Goal: Complete application form

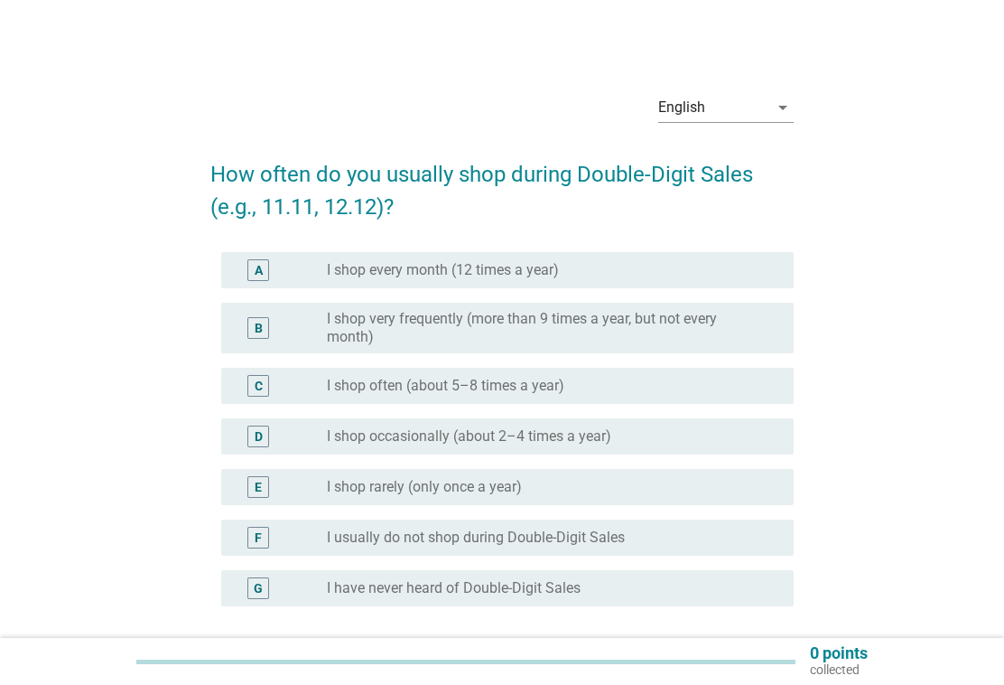
scroll to position [2, 0]
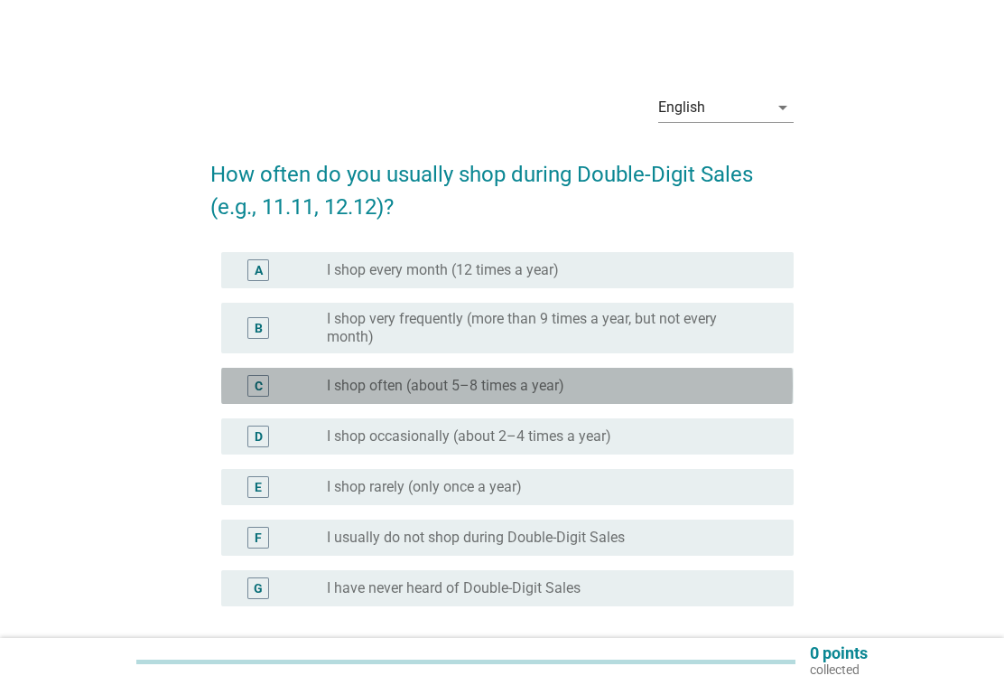
click at [718, 379] on div "radio_button_unchecked I shop often (about 5–8 times a year)" at bounding box center [546, 386] width 438 height 18
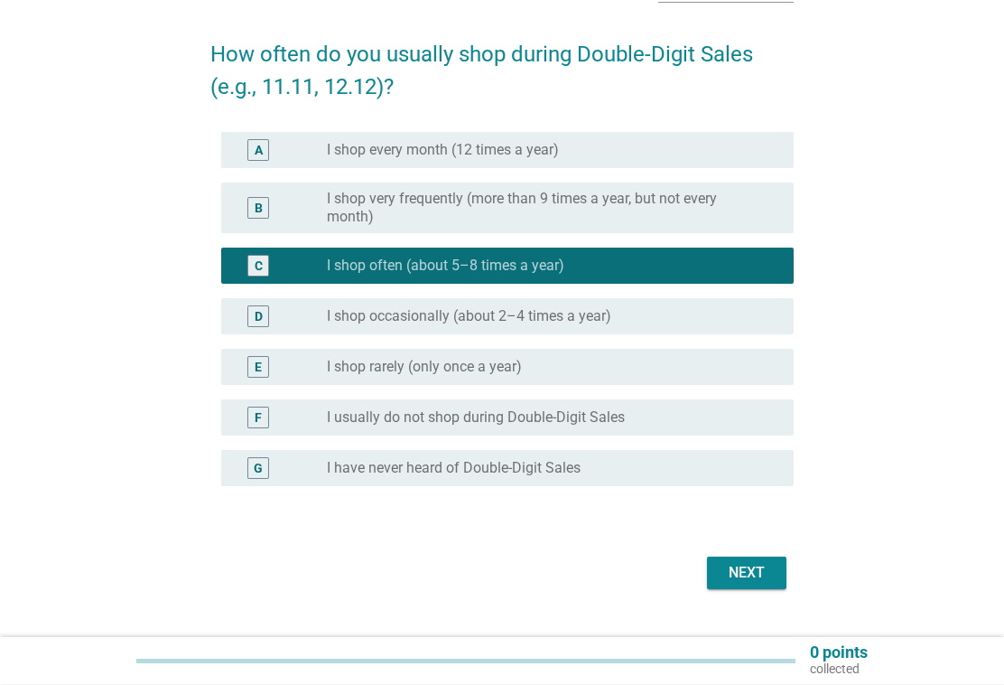
scroll to position [123, 0]
click at [751, 581] on div "Next" at bounding box center [747, 573] width 51 height 22
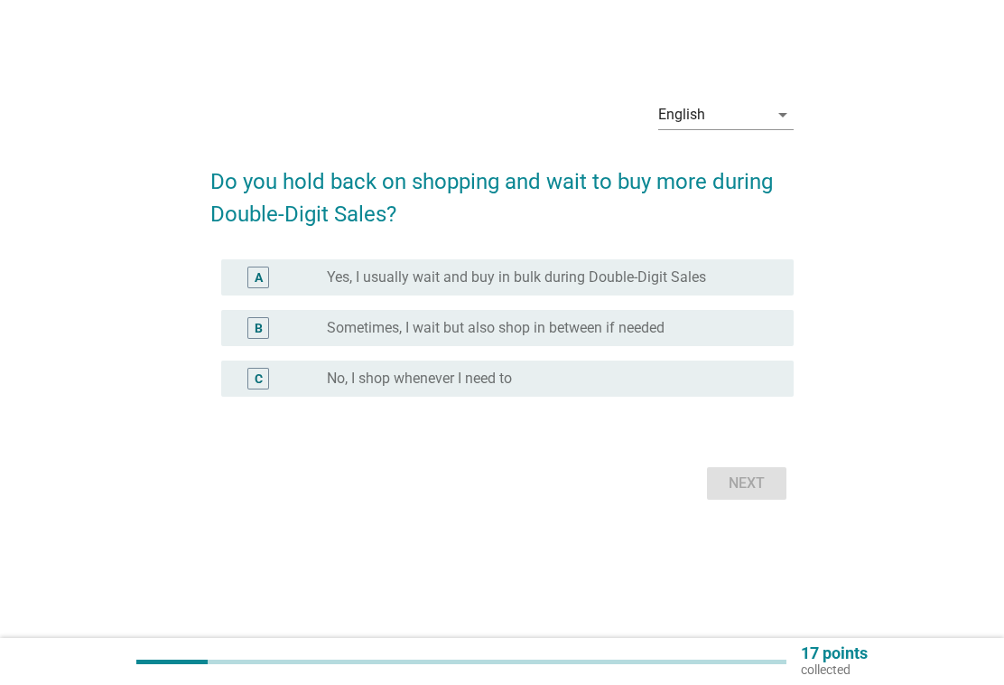
scroll to position [0, 0]
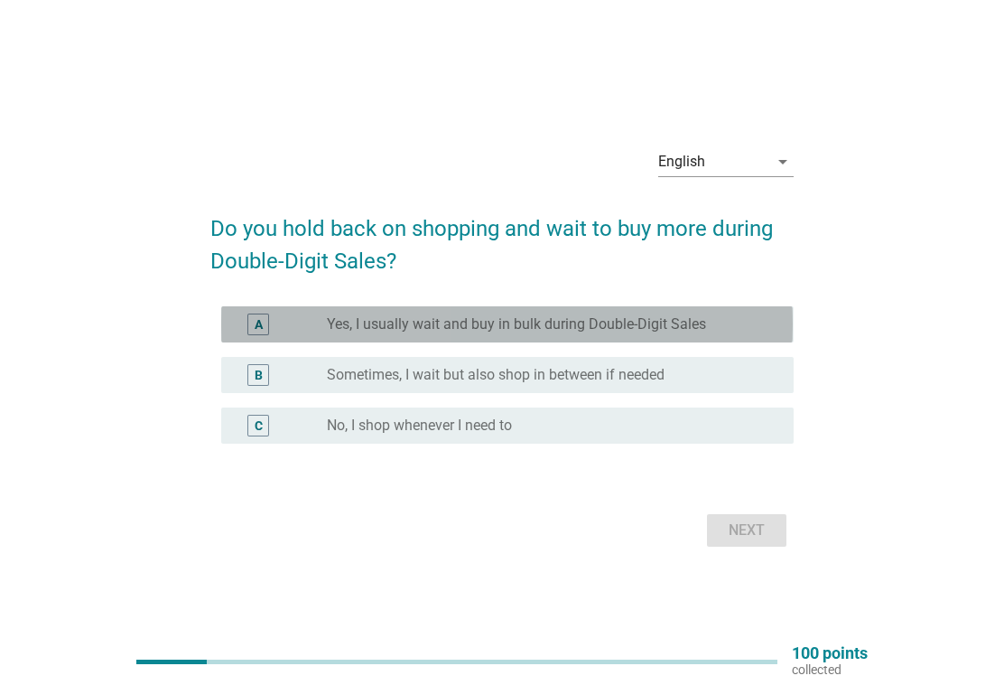
click at [742, 325] on div "radio_button_unchecked Yes, I usually wait and buy in bulk during Double-Digit …" at bounding box center [546, 324] width 438 height 18
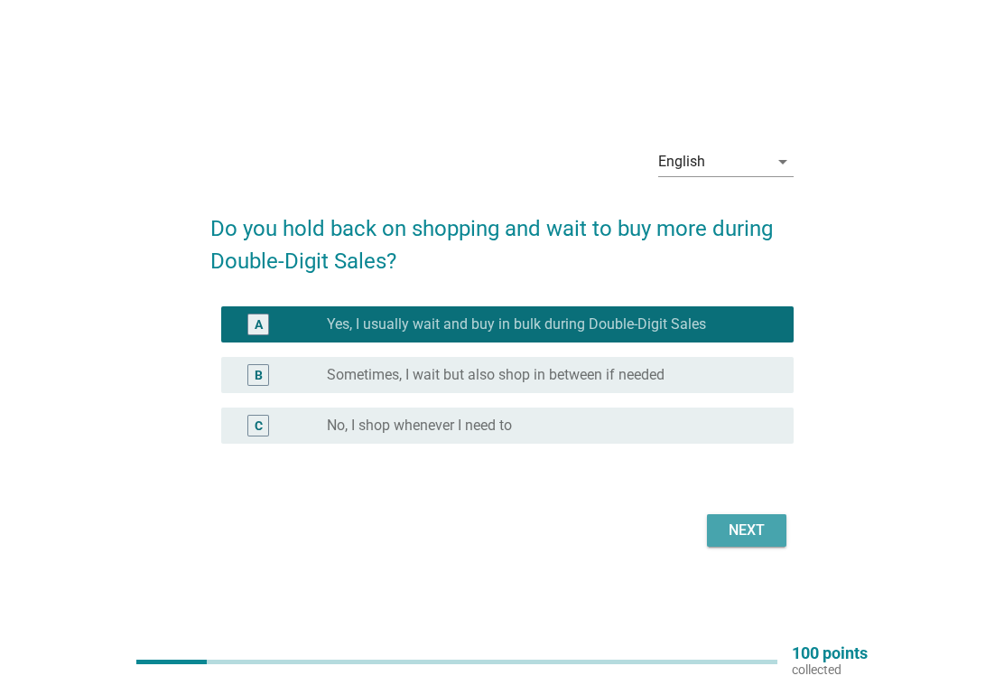
click at [758, 542] on button "Next" at bounding box center [746, 530] width 79 height 33
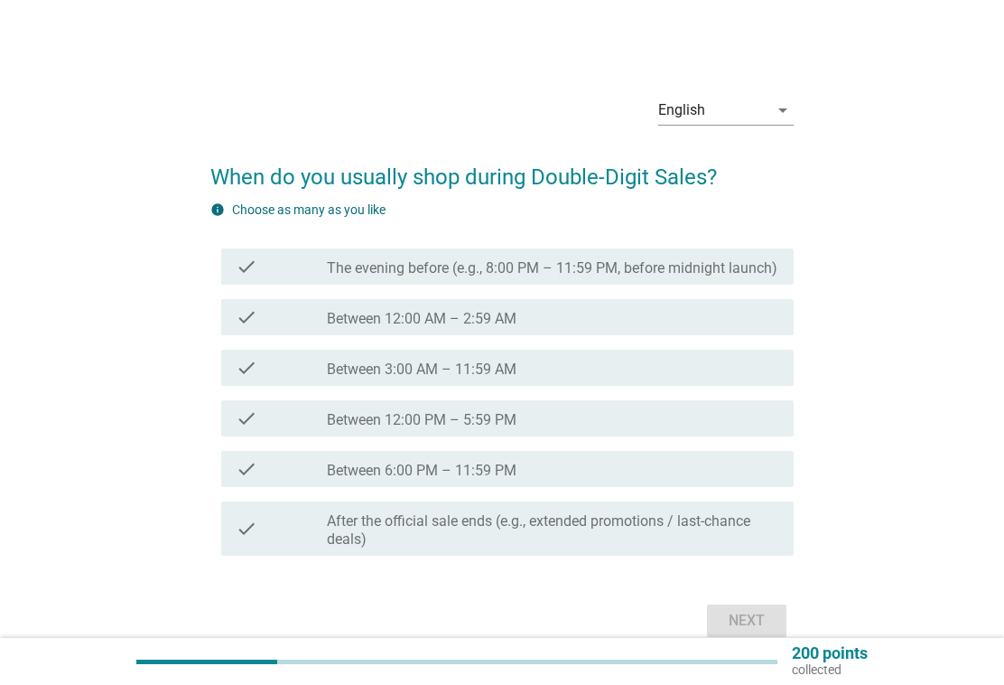
click at [657, 314] on div "check_box_outline_blank Between 12:00 AM – 2:59 AM" at bounding box center [553, 317] width 452 height 22
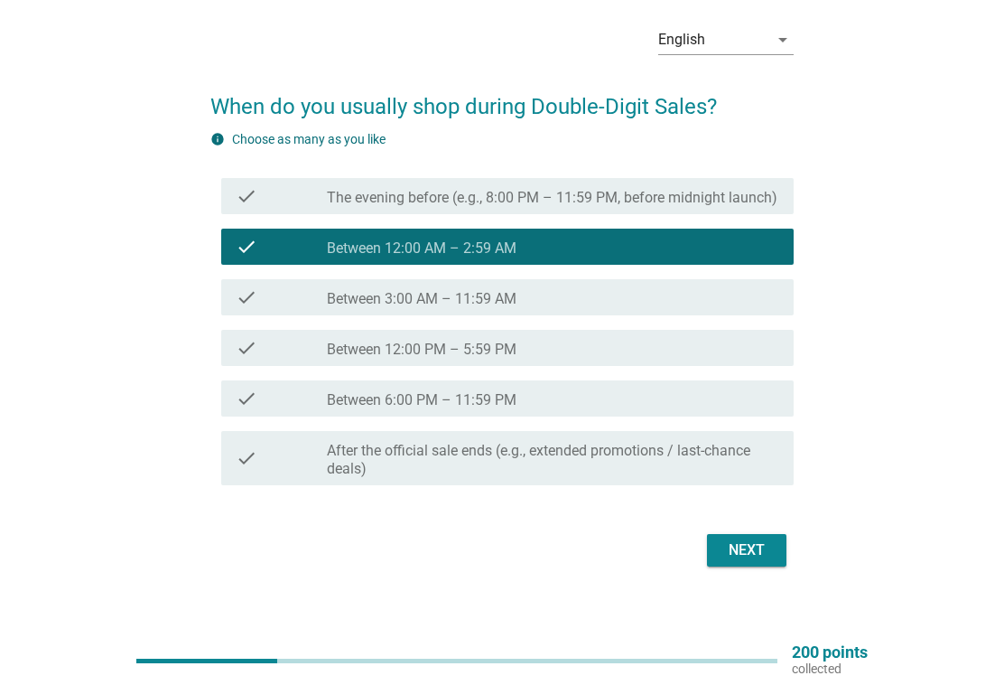
scroll to position [70, 0]
click at [760, 554] on div "Next" at bounding box center [747, 550] width 51 height 22
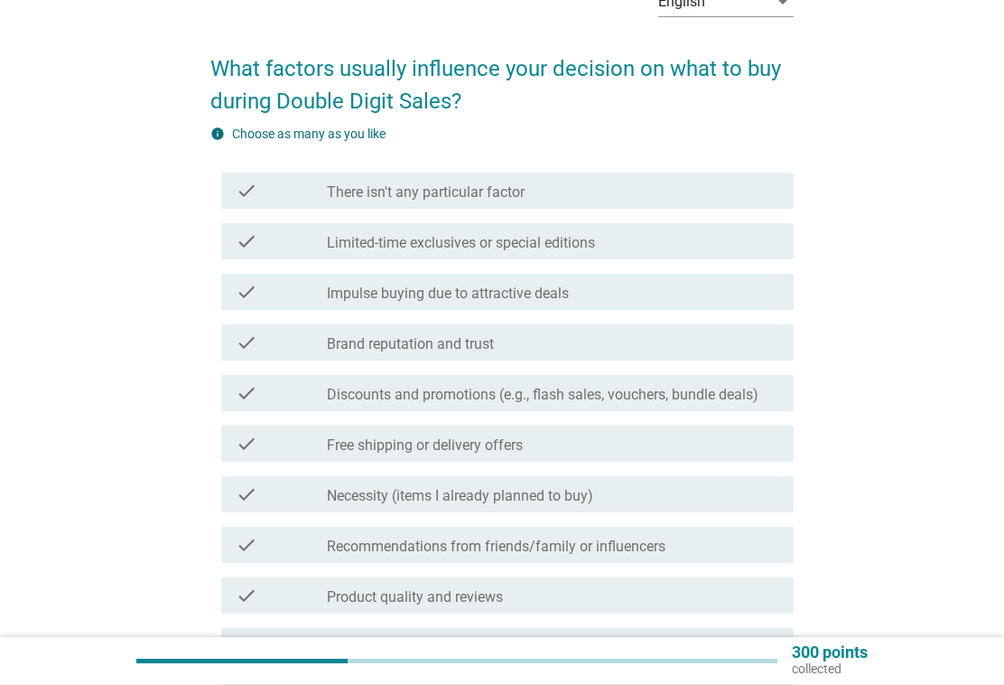
scroll to position [108, 0]
click at [713, 441] on div "check_box_outline_blank Free shipping or delivery offers" at bounding box center [553, 444] width 452 height 22
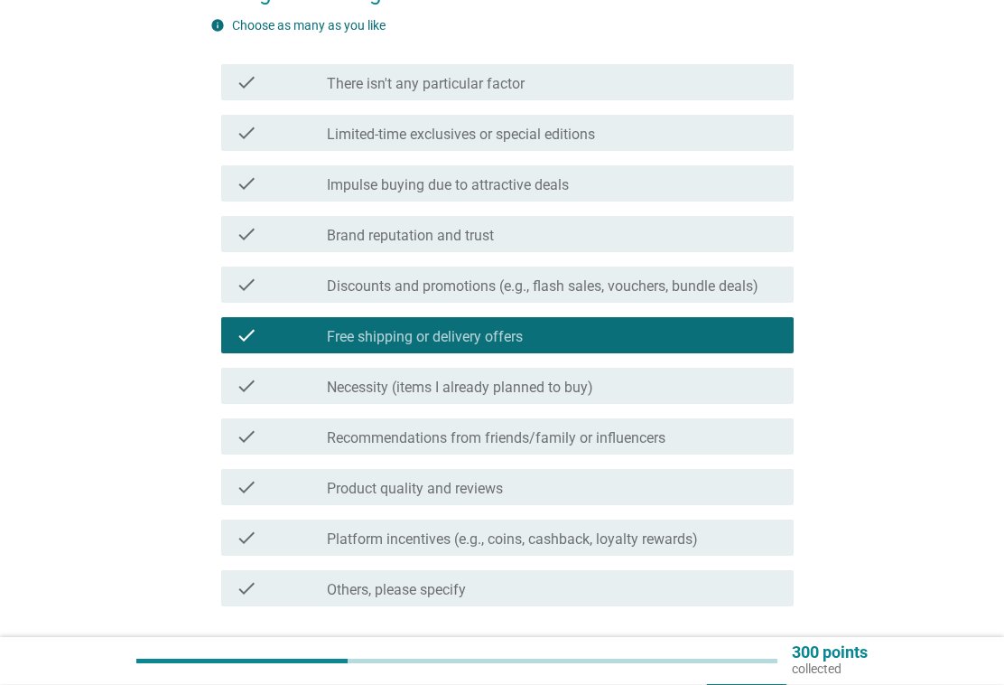
scroll to position [217, 0]
click at [718, 439] on div "check_box_outline_blank Recommendations from friends/family or influencers" at bounding box center [553, 436] width 452 height 22
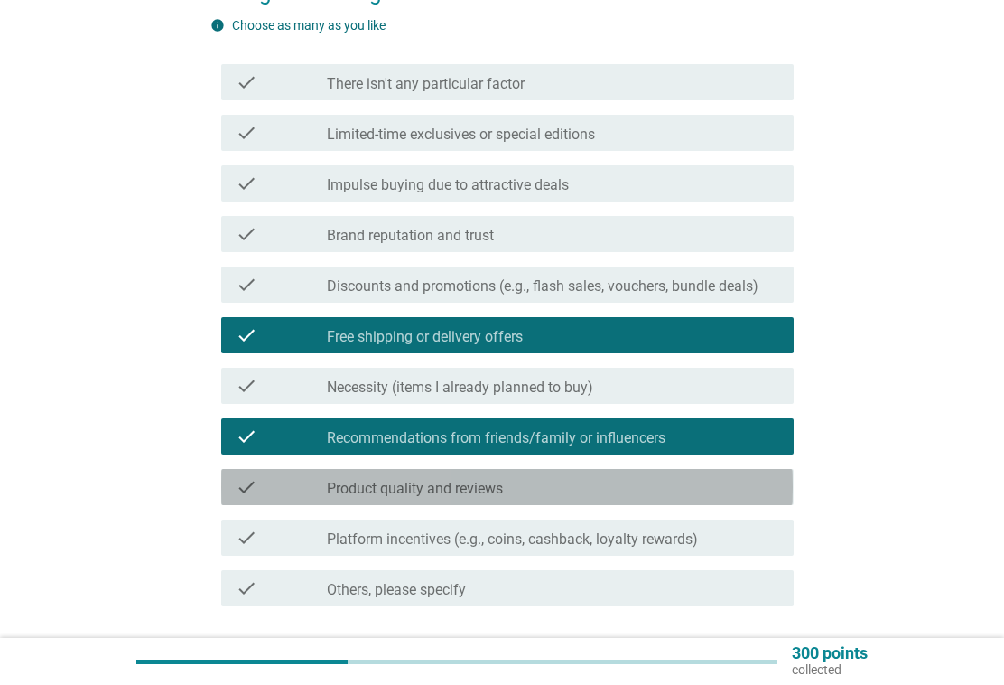
click at [652, 489] on div "check_box_outline_blank Product quality and reviews" at bounding box center [553, 487] width 452 height 22
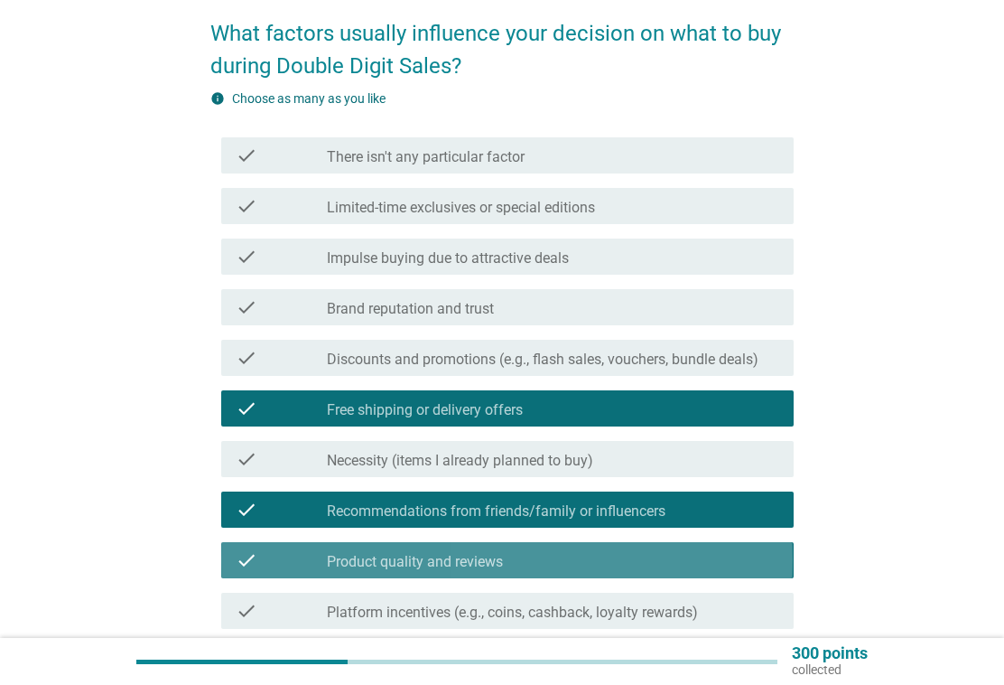
scroll to position [139, 0]
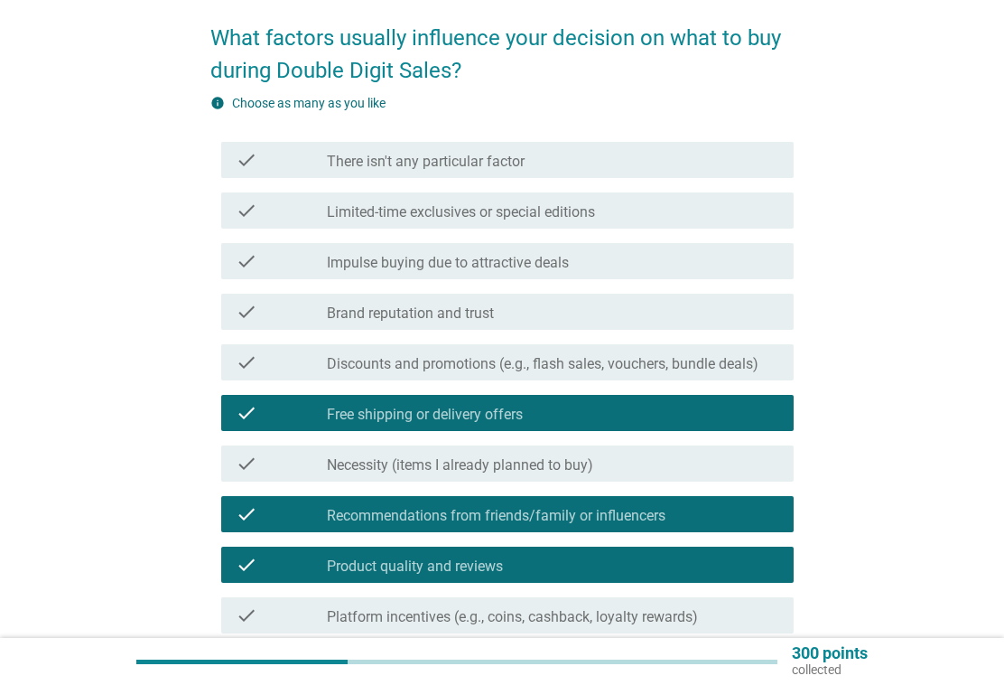
click at [666, 206] on div "check_box_outline_blank Limited-time exclusives or special editions" at bounding box center [553, 211] width 452 height 22
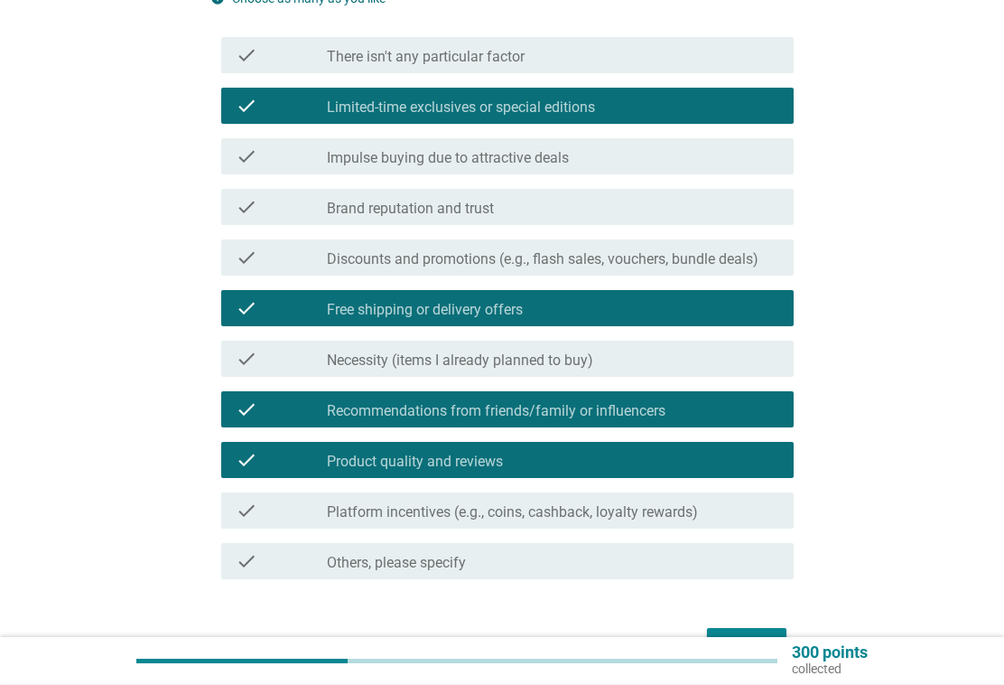
scroll to position [353, 0]
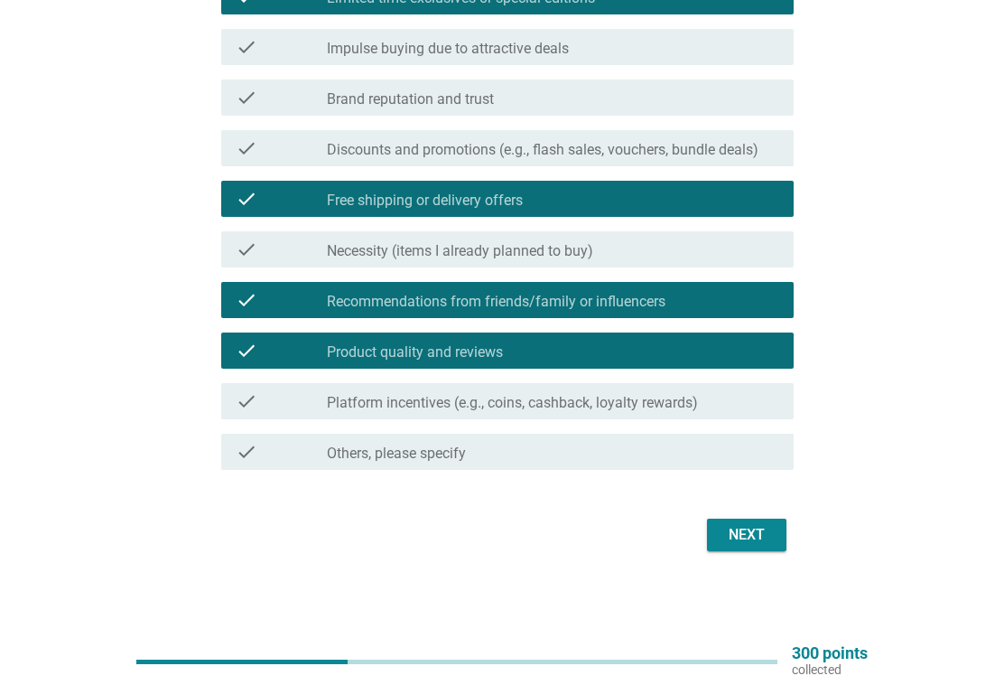
click at [750, 539] on div "Next" at bounding box center [747, 535] width 51 height 22
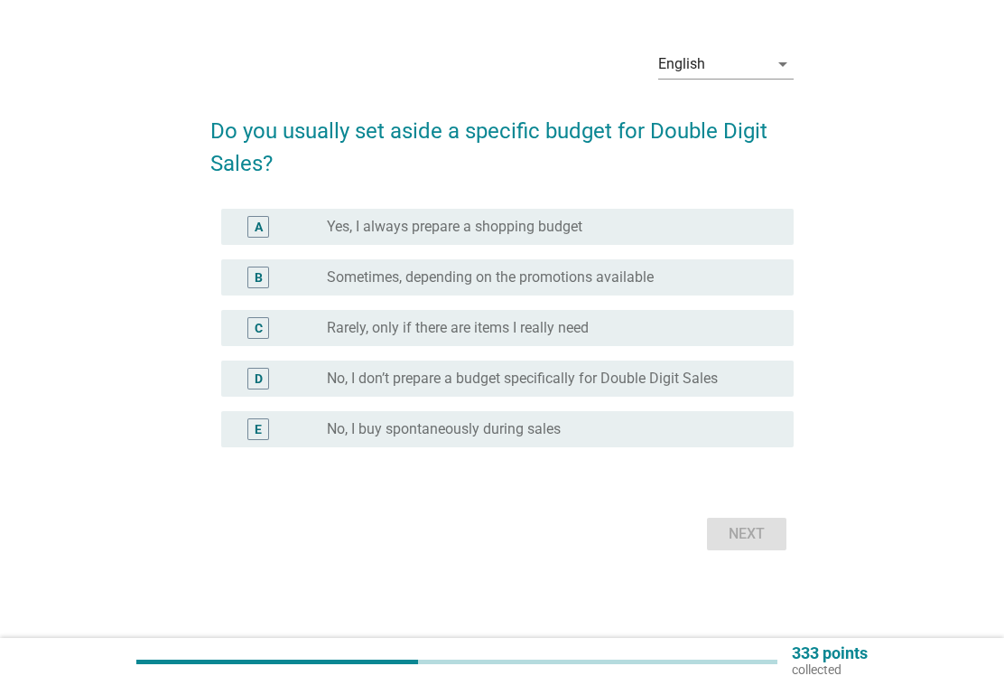
scroll to position [0, 0]
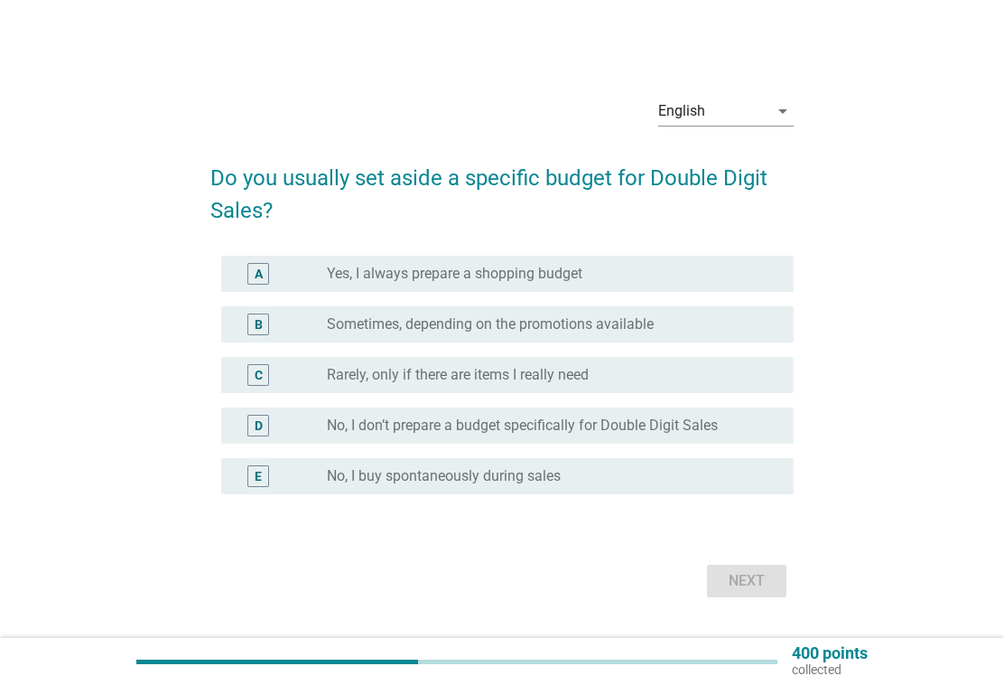
click at [700, 279] on div "radio_button_unchecked Yes, I always prepare a shopping budget" at bounding box center [546, 274] width 438 height 18
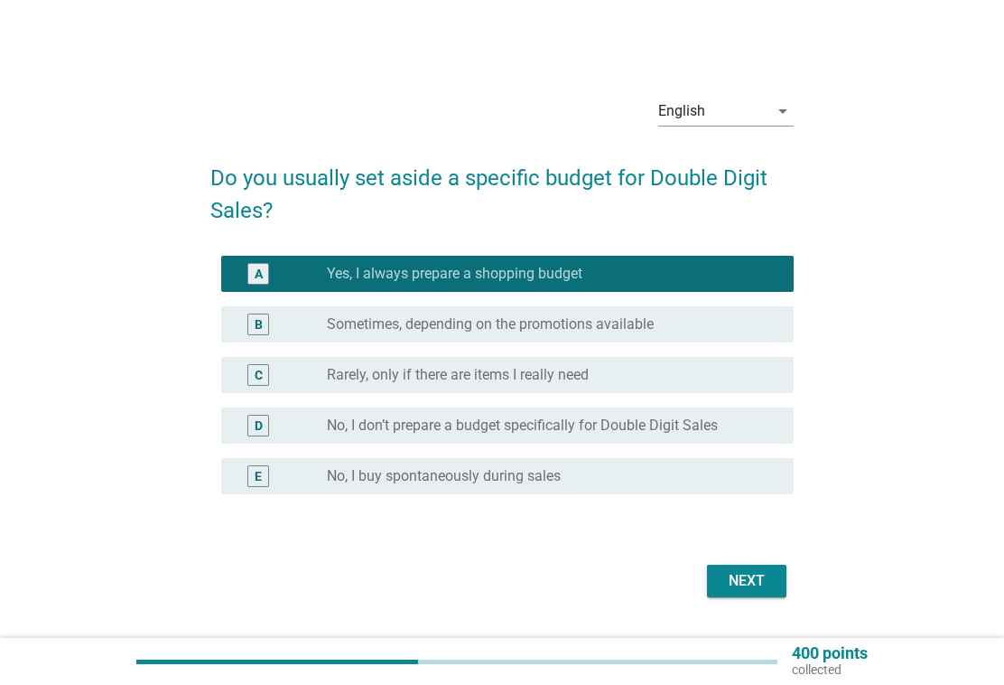
click at [764, 579] on div "Next" at bounding box center [747, 581] width 51 height 22
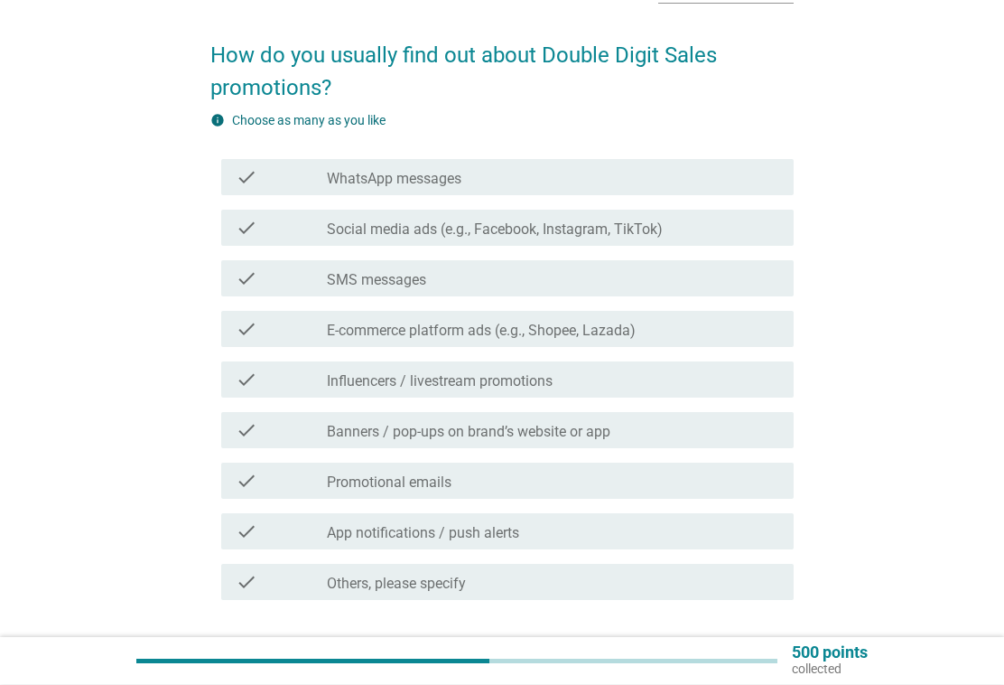
scroll to position [122, 0]
click at [729, 228] on div "check_box_outline_blank Social media ads (e.g., Facebook, Instagram, TikTok)" at bounding box center [553, 228] width 452 height 22
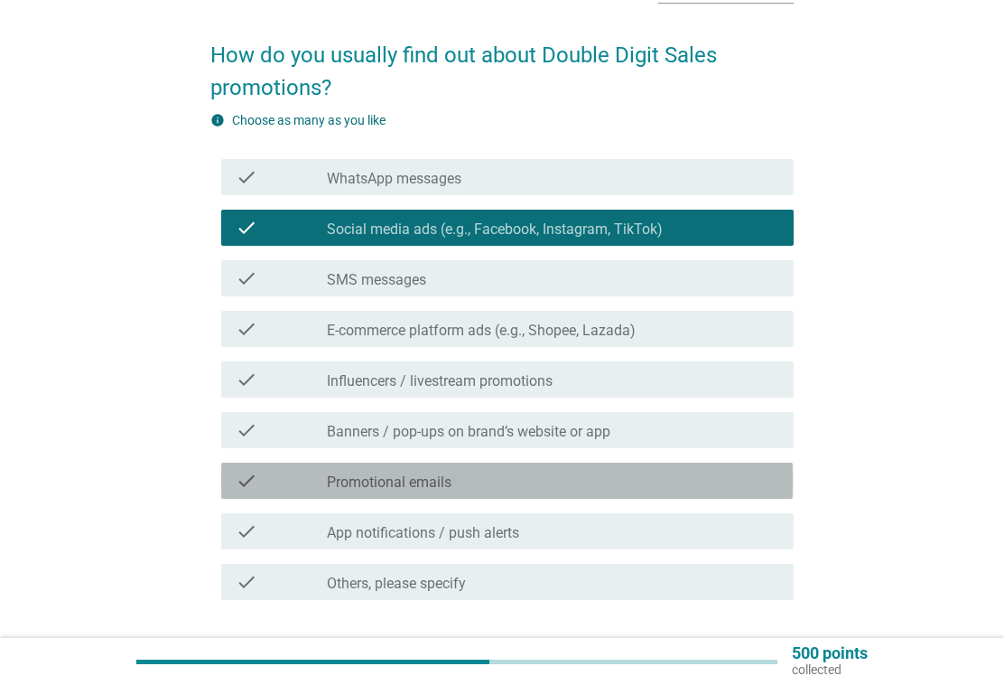
click at [596, 475] on div "check_box_outline_blank Promotional emails" at bounding box center [553, 481] width 452 height 22
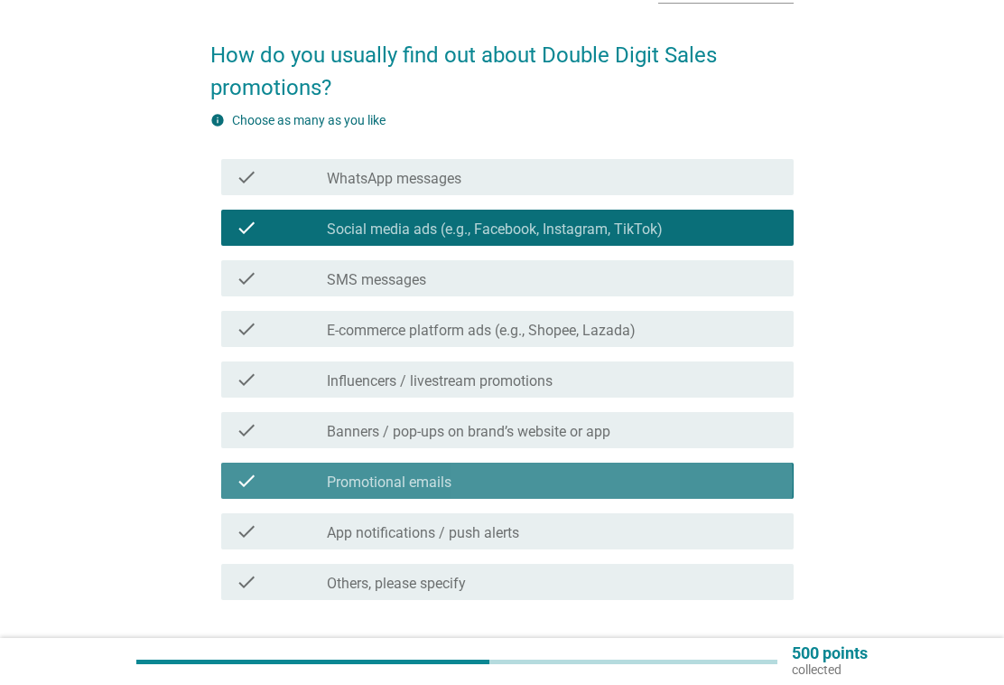
click at [647, 476] on div "check_box_outline_blank Promotional emails" at bounding box center [553, 481] width 452 height 22
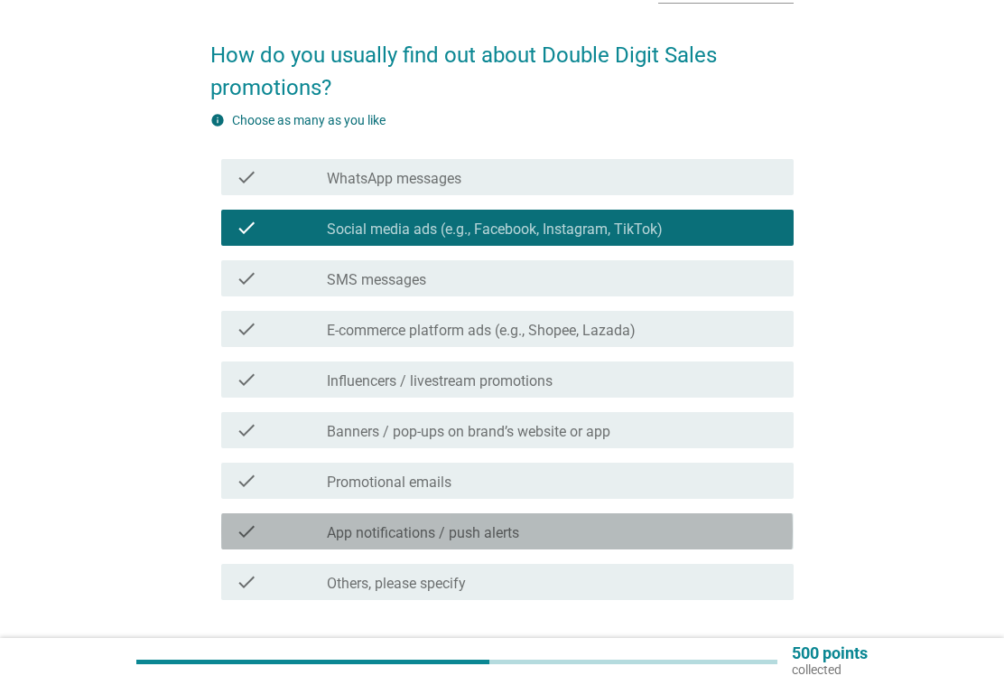
click at [604, 540] on div "check_box_outline_blank App notifications / push alerts" at bounding box center [553, 531] width 452 height 22
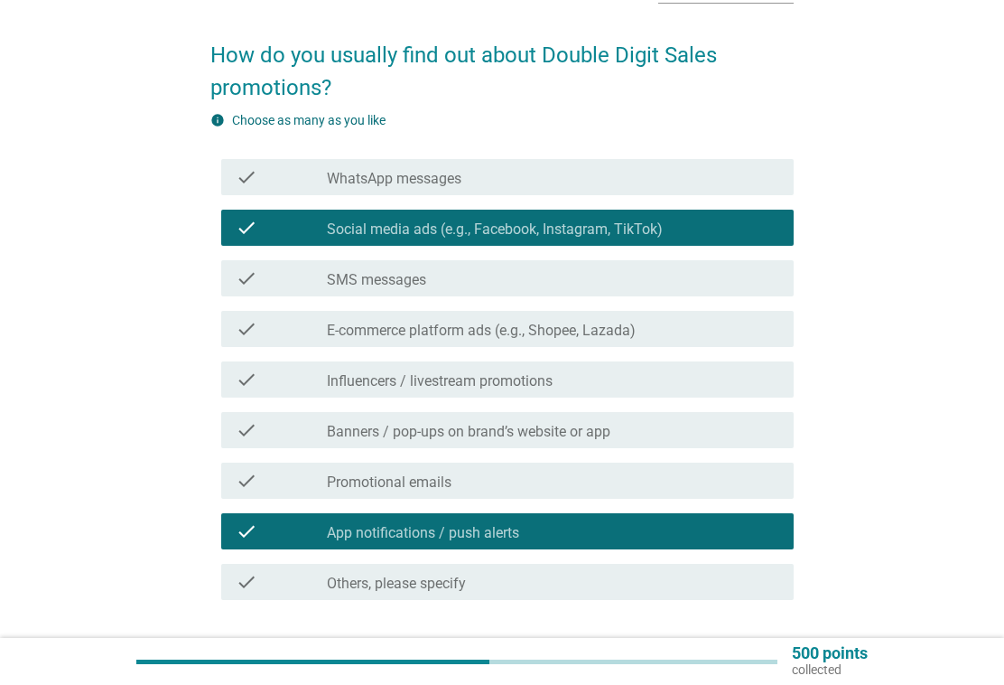
click at [688, 431] on div "check_box_outline_blank Banners / pop-ups on brand’s website or app" at bounding box center [553, 430] width 452 height 22
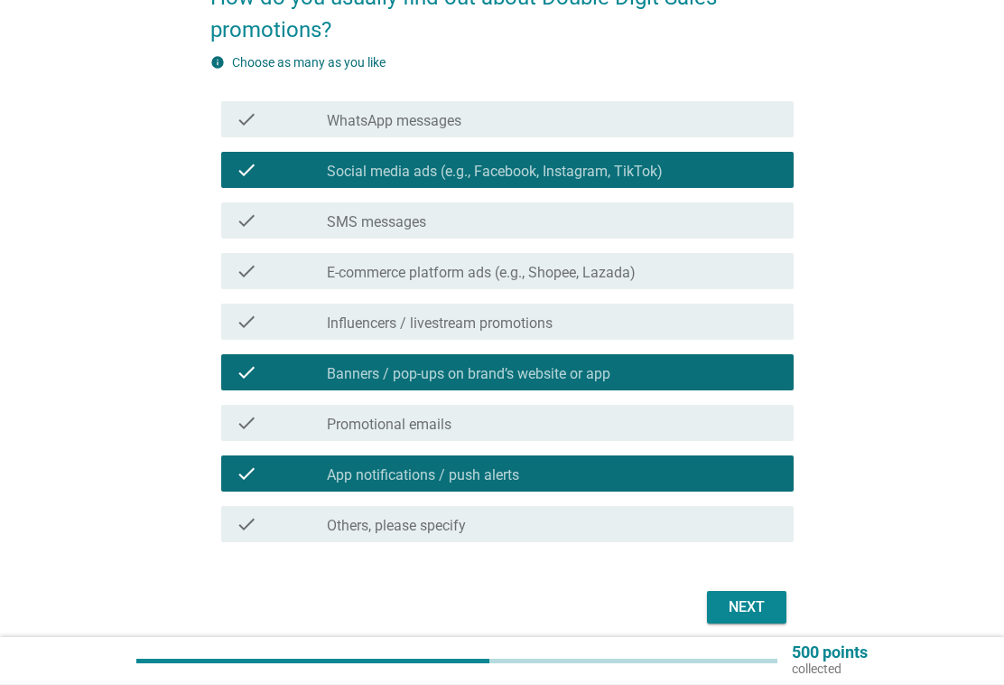
scroll to position [180, 0]
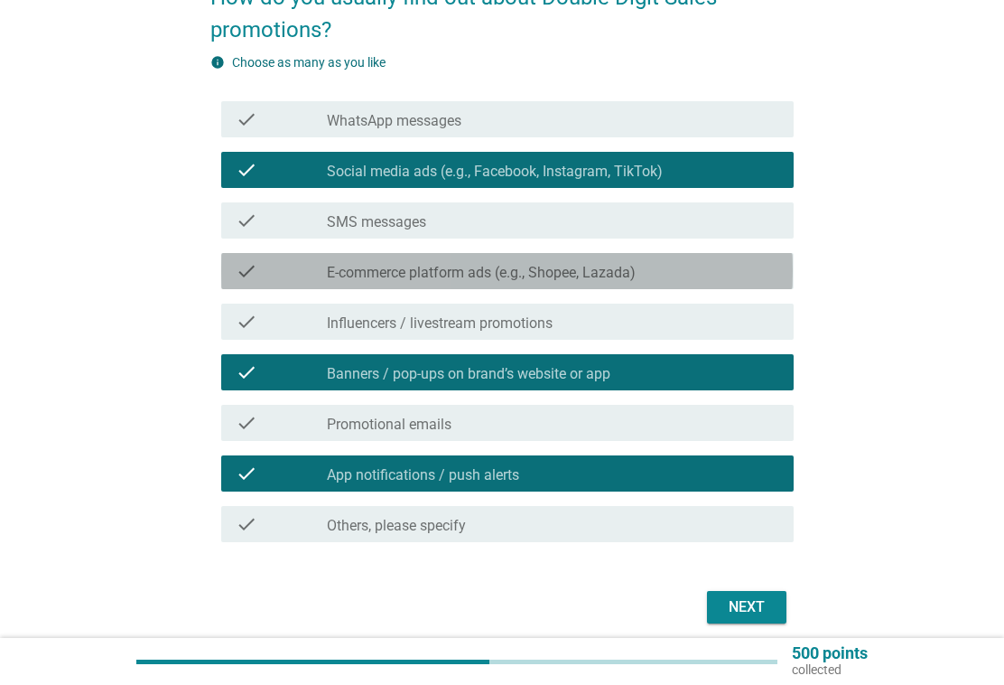
click at [676, 268] on div "check_box_outline_blank E-commerce platform ads (e.g., Shopee, Lazada)" at bounding box center [553, 271] width 452 height 22
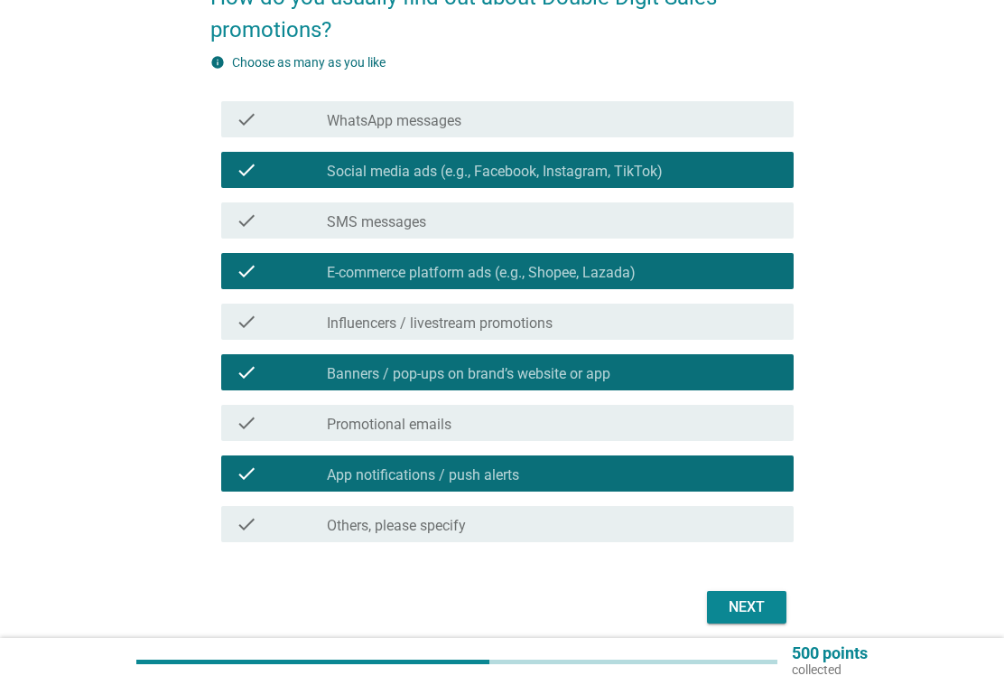
click at [767, 607] on div "Next" at bounding box center [747, 607] width 51 height 22
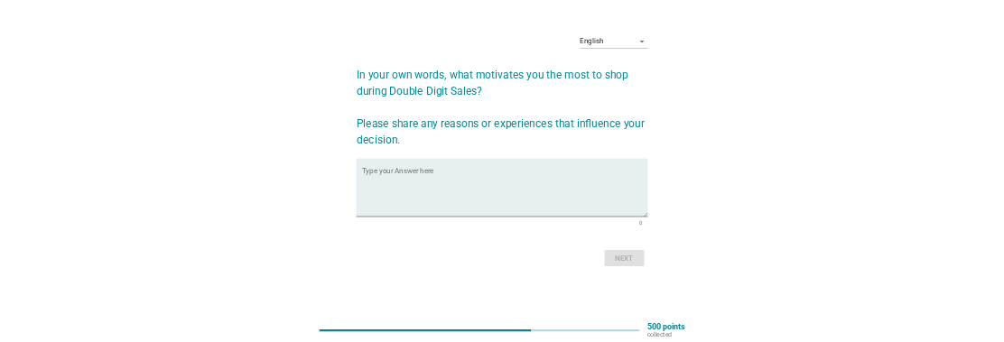
scroll to position [0, 0]
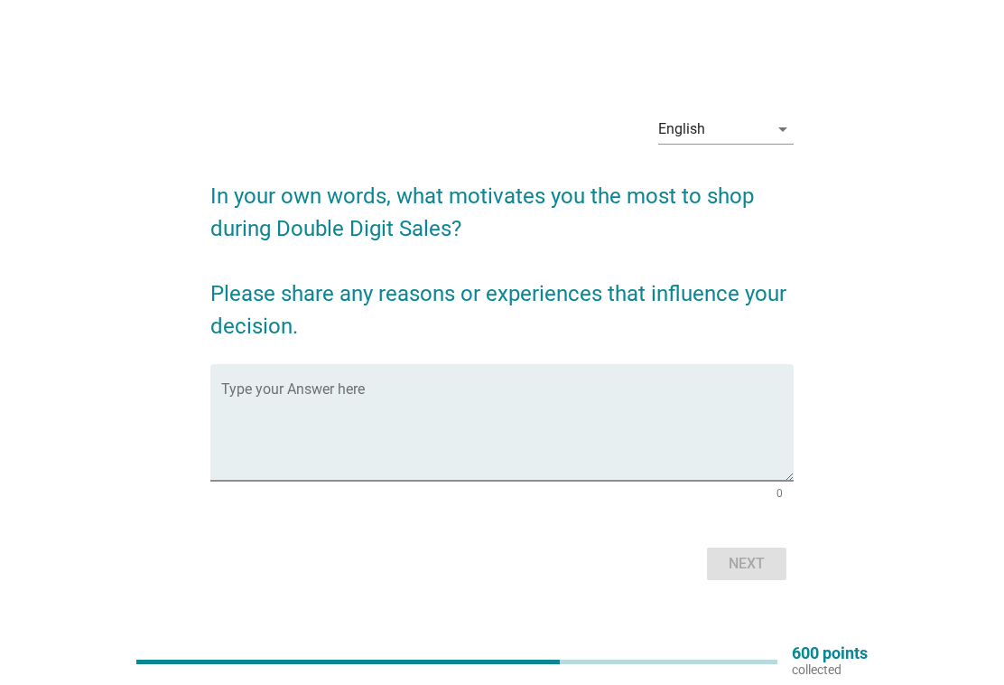
click at [592, 420] on textarea "Type your Answer here" at bounding box center [507, 433] width 572 height 95
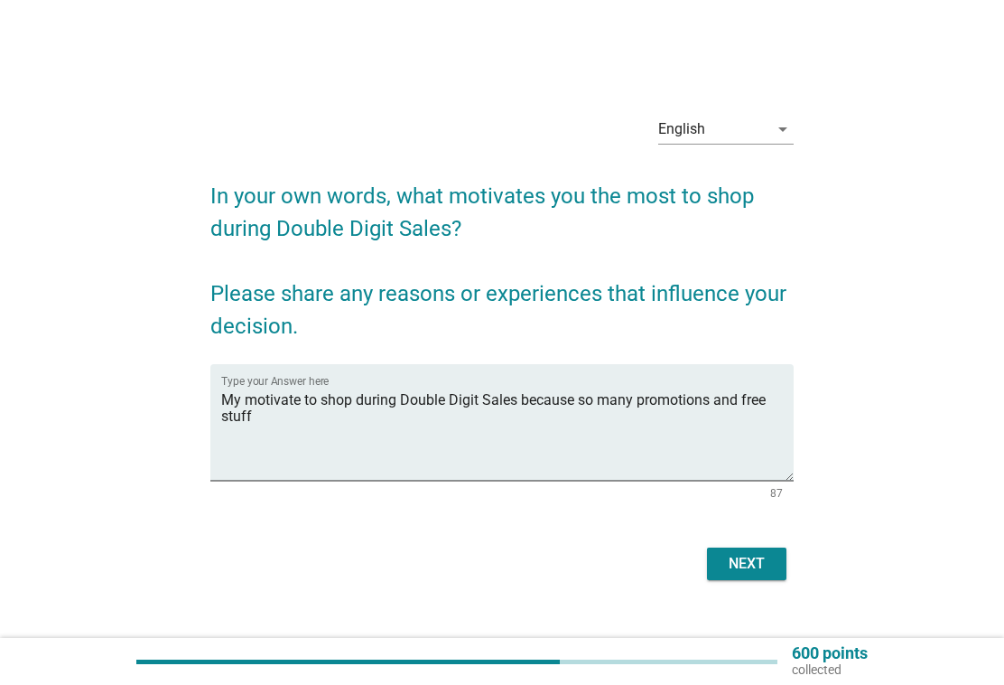
type textarea "My motivate to shop during Double Digit Sales because so many promotions and fr…"
click at [759, 572] on div "Next" at bounding box center [747, 564] width 51 height 22
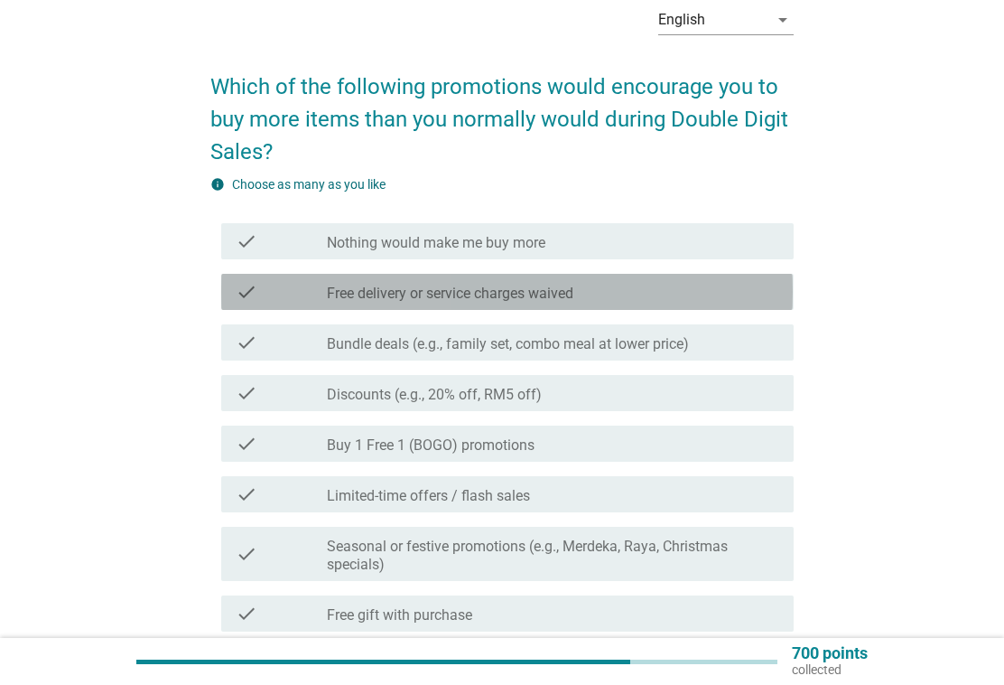
click at [731, 295] on div "check_box_outline_blank Free delivery or service charges waived" at bounding box center [553, 292] width 452 height 22
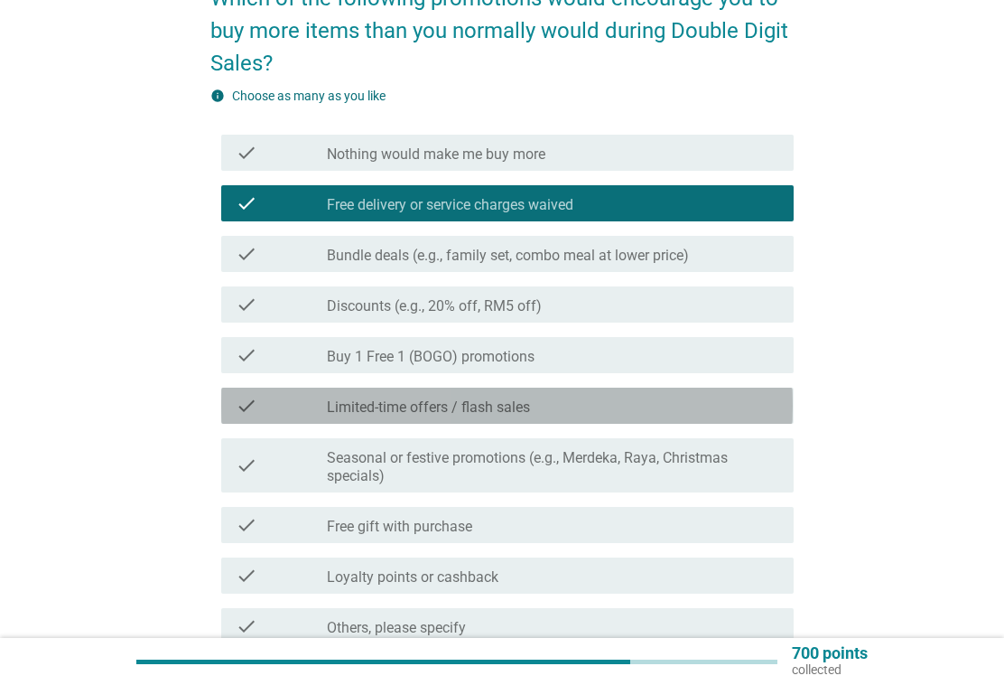
click at [727, 405] on div "check_box_outline_blank Limited-time offers / flash sales" at bounding box center [553, 406] width 452 height 22
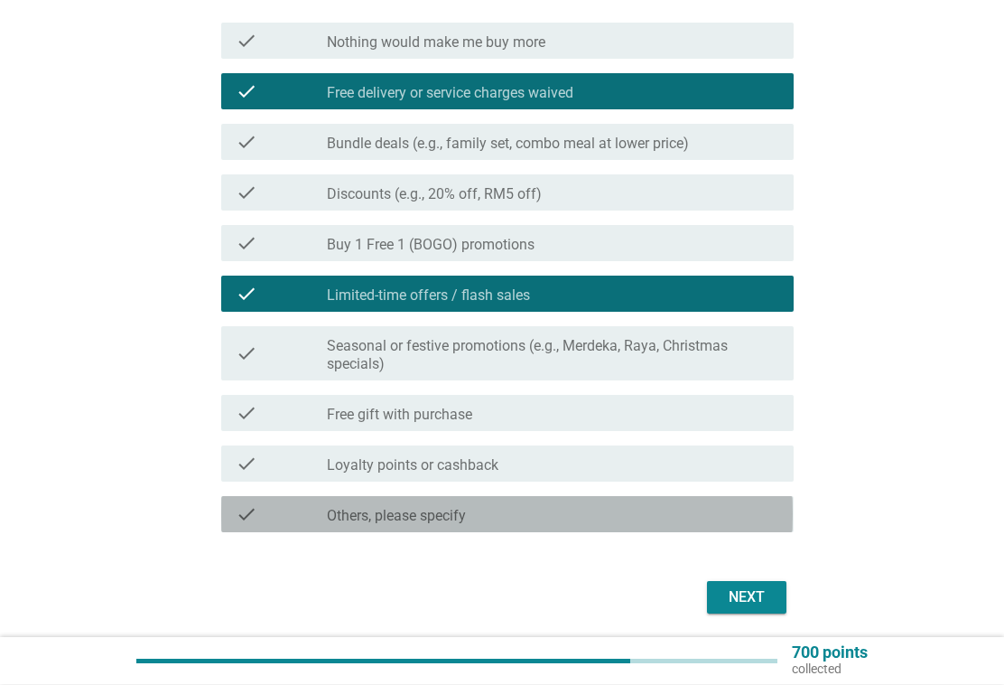
scroll to position [280, 0]
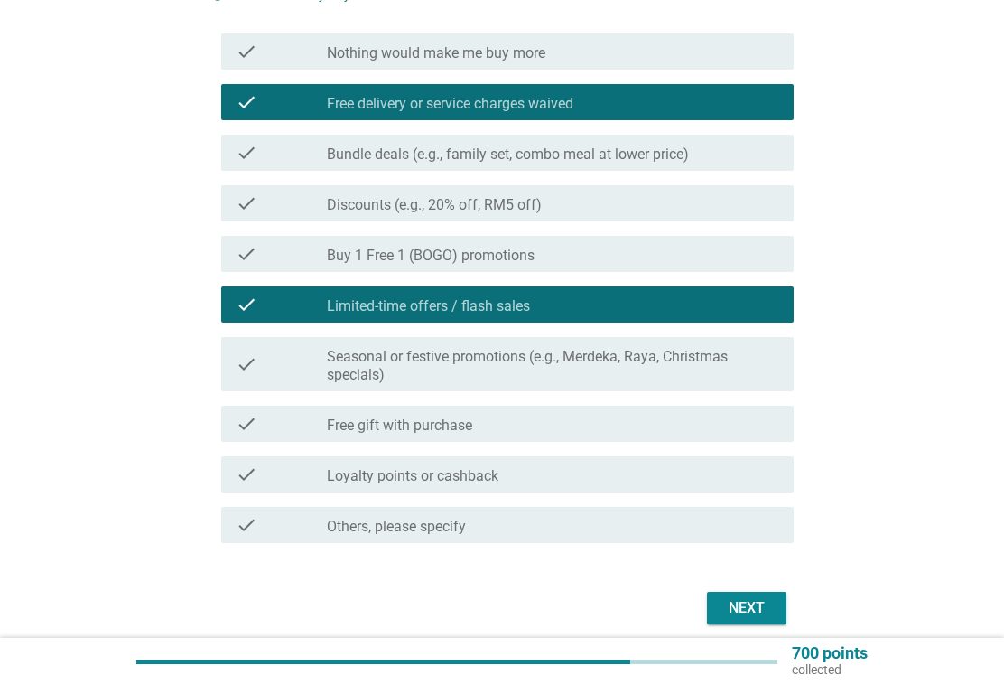
click at [732, 248] on div "check_box_outline_blank Buy 1 Free 1 (BOGO) promotions" at bounding box center [553, 254] width 452 height 22
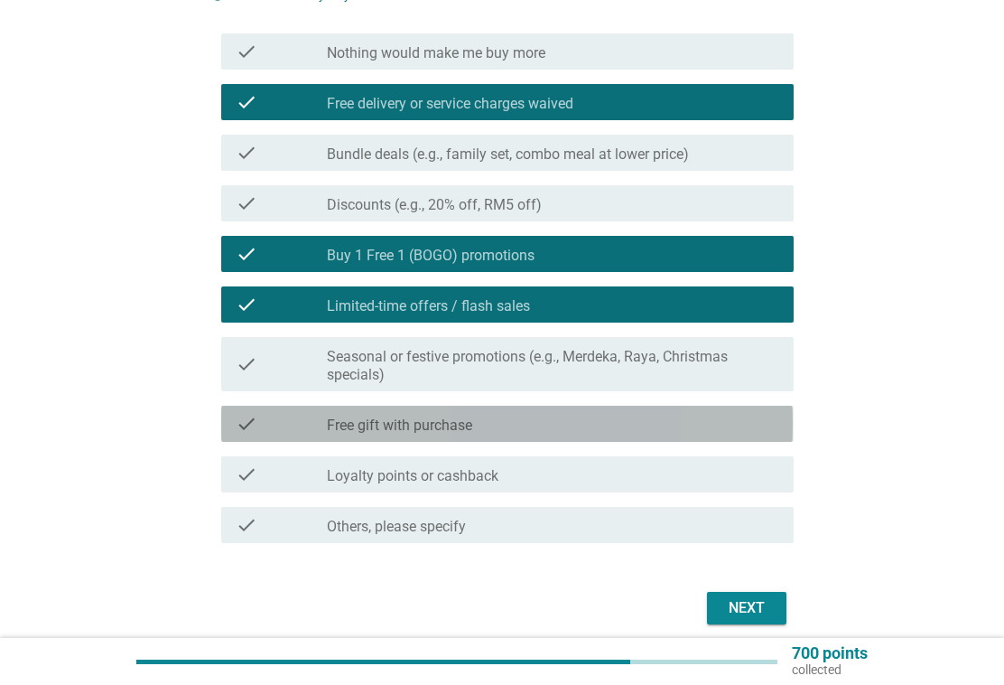
click at [693, 416] on div "check_box_outline_blank Free gift with purchase" at bounding box center [553, 424] width 452 height 22
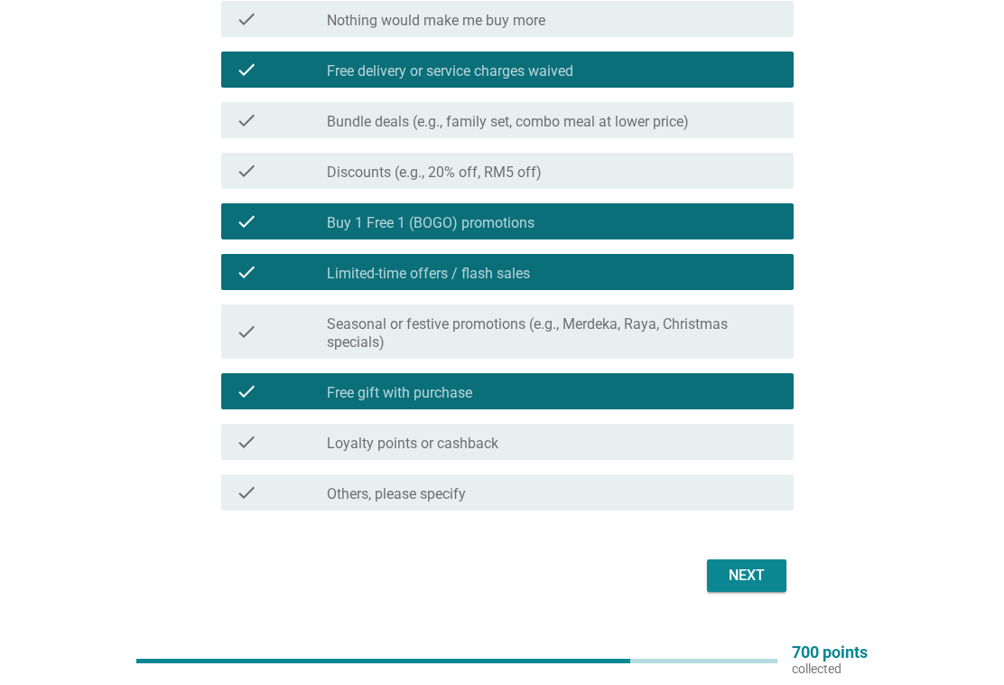
scroll to position [312, 0]
click at [764, 577] on div "Next" at bounding box center [747, 575] width 51 height 22
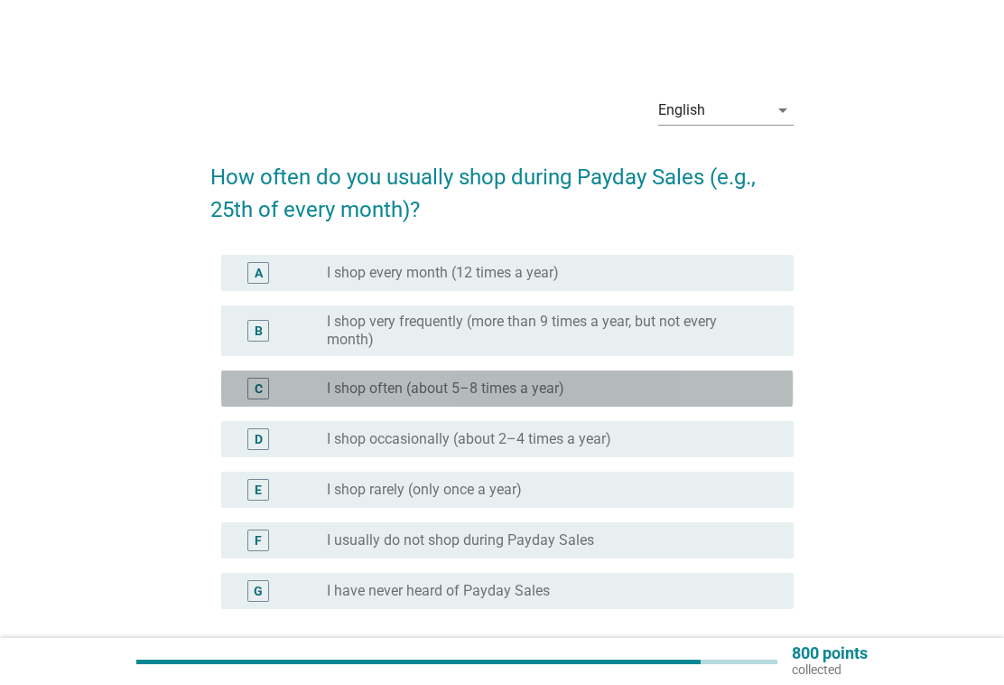
click at [721, 387] on div "radio_button_unchecked I shop often (about 5–8 times a year)" at bounding box center [546, 388] width 438 height 18
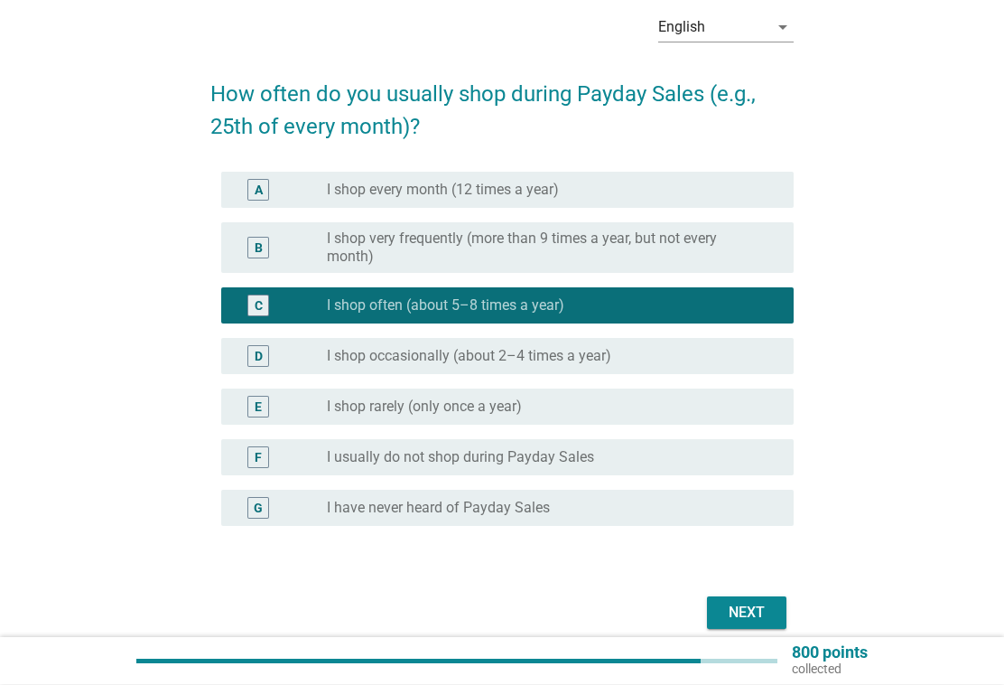
scroll to position [106, 0]
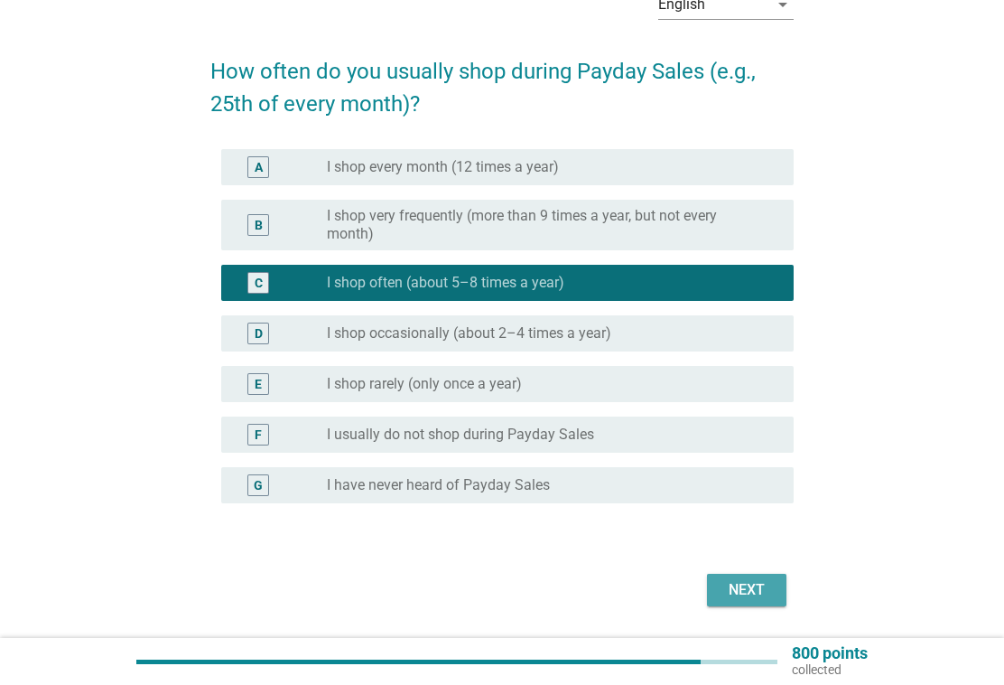
click at [758, 592] on div "Next" at bounding box center [747, 590] width 51 height 22
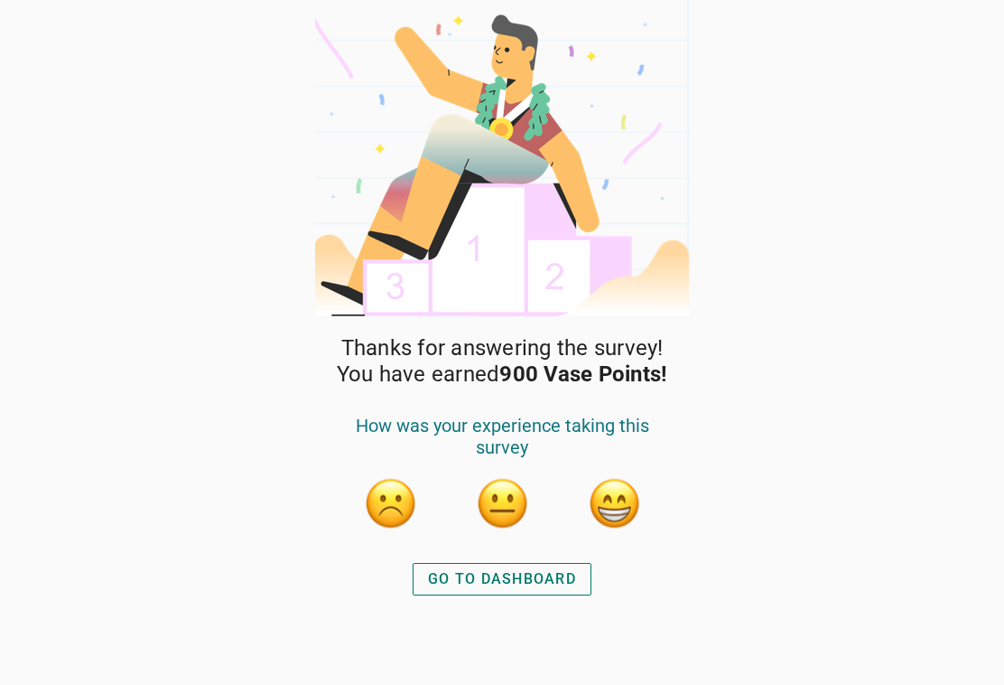
click at [618, 505] on button "button" at bounding box center [614, 503] width 54 height 54
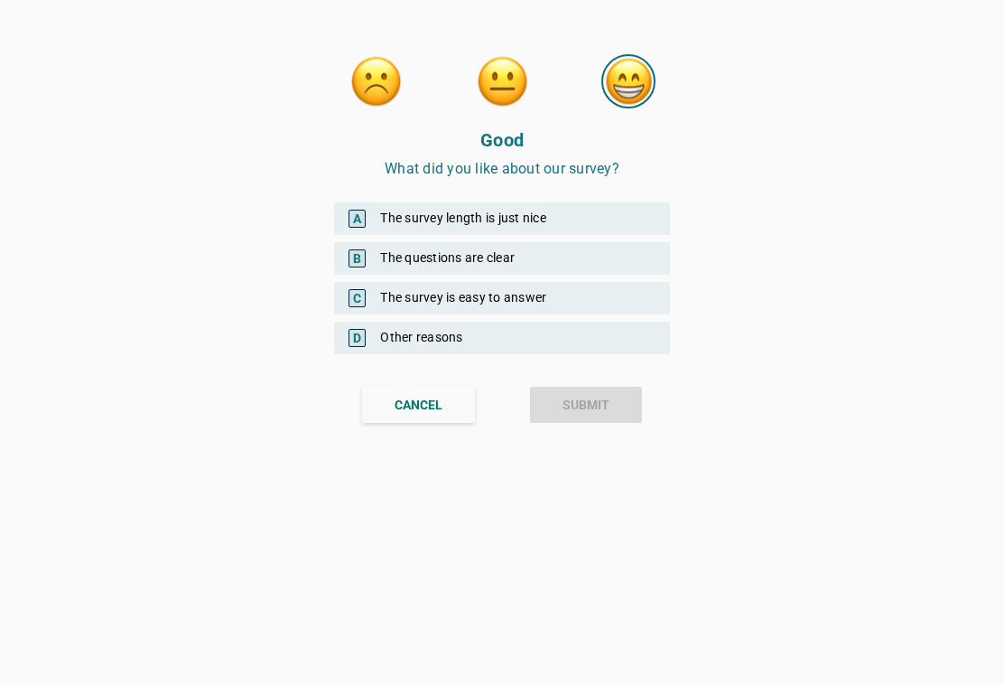
click at [620, 292] on div "C The survey is easy to answer" at bounding box center [502, 298] width 336 height 33
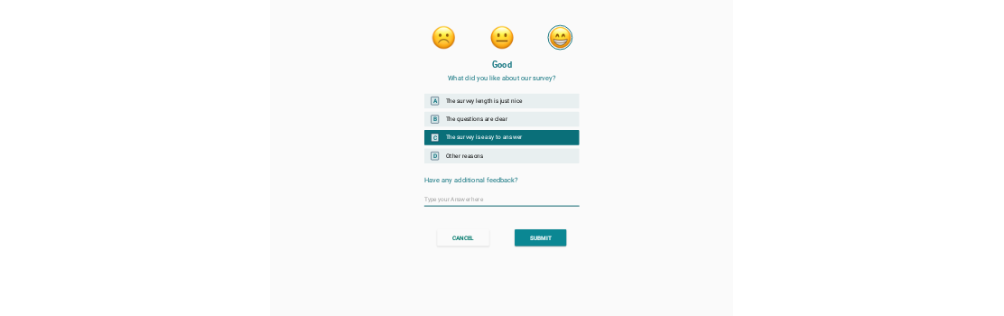
scroll to position [116, 0]
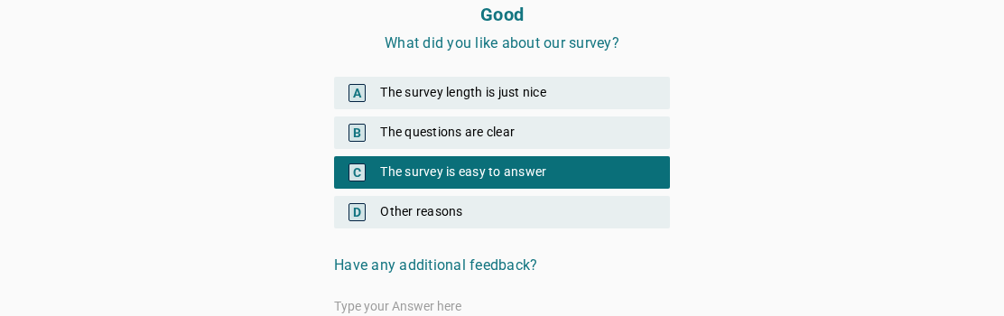
click at [859, 232] on div "Good What did you like about our survey? A The survey length is just nice B The…" at bounding box center [502, 153] width 1004 height 538
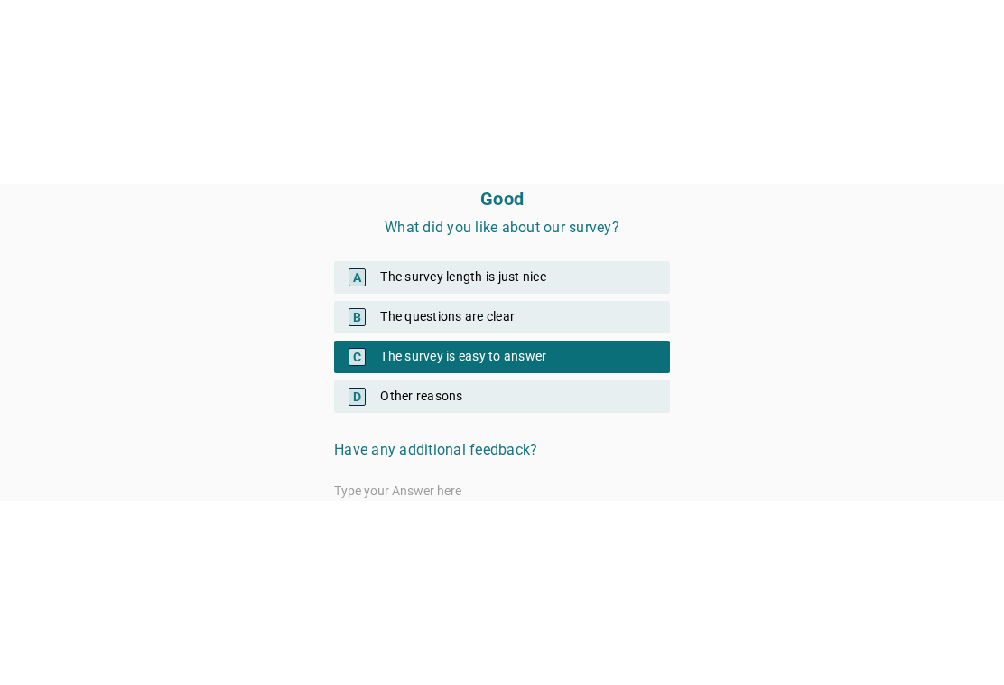
scroll to position [0, 0]
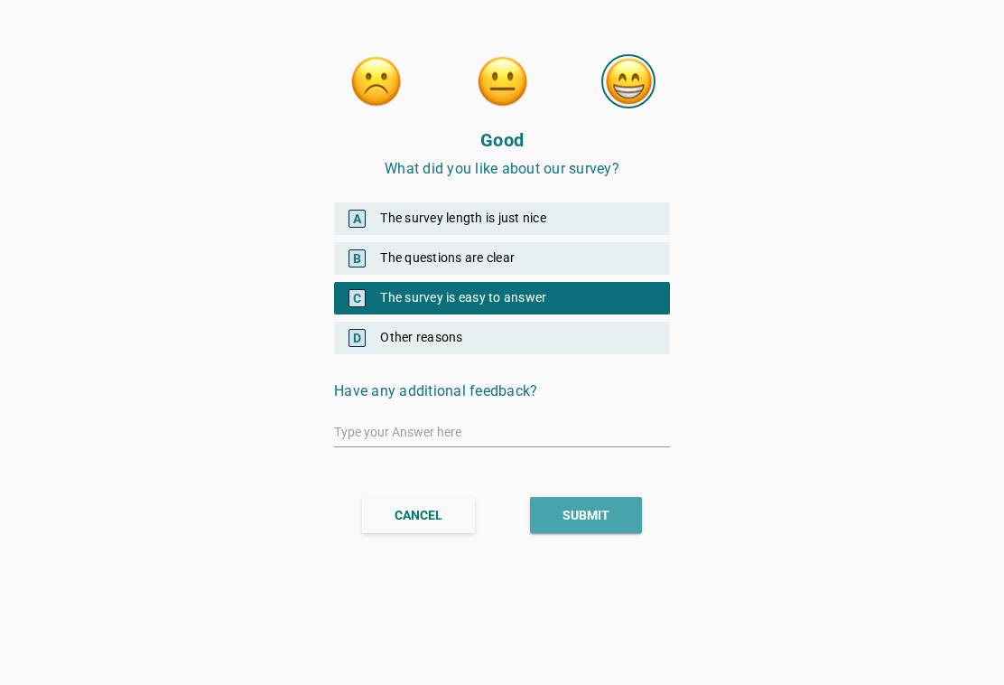
click at [607, 509] on div "SUBMIT" at bounding box center [586, 515] width 47 height 19
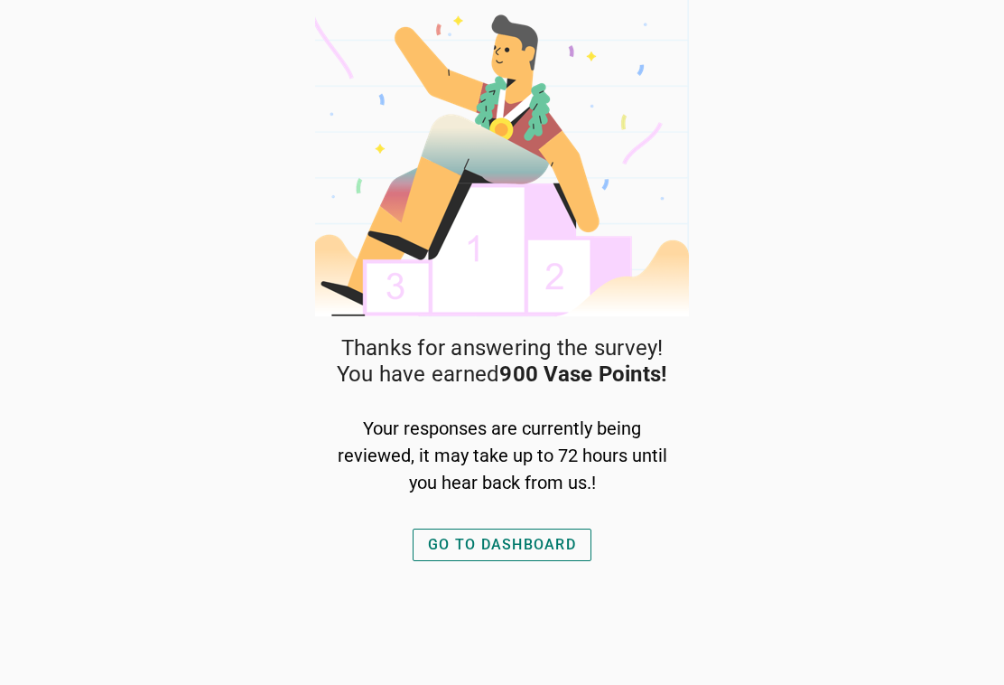
click at [501, 545] on div "GO TO DASHBOARD" at bounding box center [502, 545] width 148 height 22
